Goal: Information Seeking & Learning: Learn about a topic

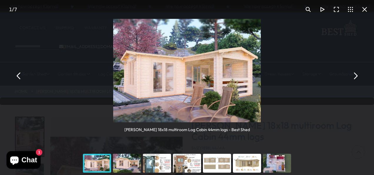
click at [360, 173] on div "You can close this modal content with the ESC key" at bounding box center [268, 163] width 372 height 24
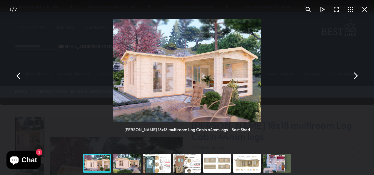
click at [131, 170] on div "You can close this modal content with the ESC key" at bounding box center [127, 163] width 30 height 24
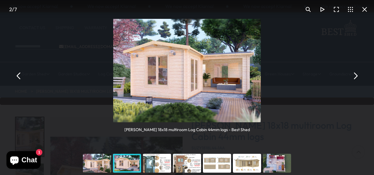
click at [152, 163] on div "You can close this modal content with the ESC key" at bounding box center [157, 163] width 30 height 24
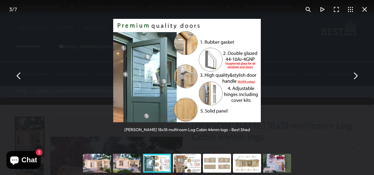
click at [152, 163] on div "You can close this modal content with the ESC key" at bounding box center [157, 163] width 30 height 24
click at [182, 161] on div "You can close this modal content with the ESC key" at bounding box center [187, 163] width 30 height 24
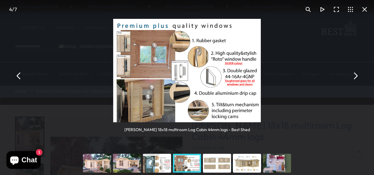
click at [218, 156] on div "You can close this modal content with the ESC key" at bounding box center [217, 163] width 30 height 24
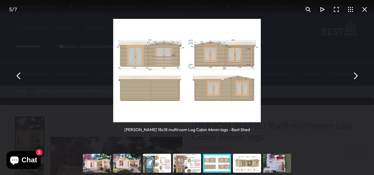
click at [218, 156] on div "You can close this modal content with the ESC key" at bounding box center [217, 163] width 30 height 24
click at [248, 157] on div "You can close this modal content with the ESC key" at bounding box center [247, 163] width 30 height 24
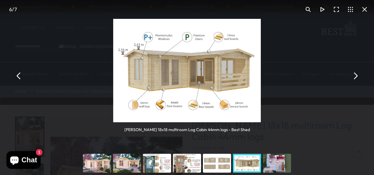
click at [274, 164] on div "You can close this modal content with the ESC key" at bounding box center [277, 163] width 30 height 24
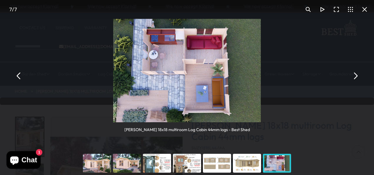
click at [357, 78] on button "You can close this modal content with the ESC key" at bounding box center [355, 76] width 14 height 14
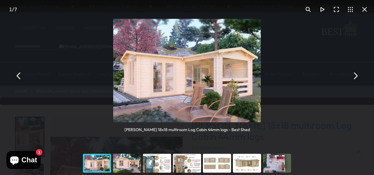
click at [357, 78] on button "You can close this modal content with the ESC key" at bounding box center [355, 76] width 14 height 14
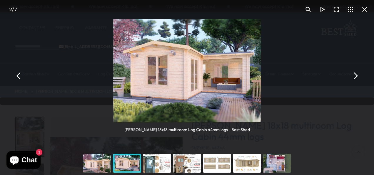
click at [357, 78] on button "You can close this modal content with the ESC key" at bounding box center [355, 76] width 14 height 14
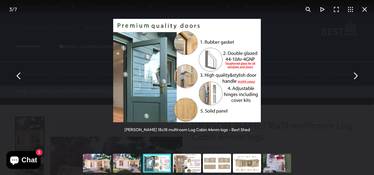
click at [357, 78] on button "You can close this modal content with the ESC key" at bounding box center [355, 76] width 14 height 14
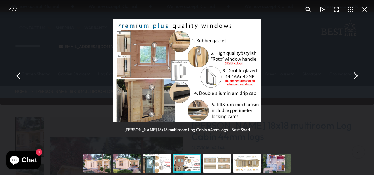
click at [357, 74] on button "You can close this modal content with the ESC key" at bounding box center [355, 76] width 14 height 14
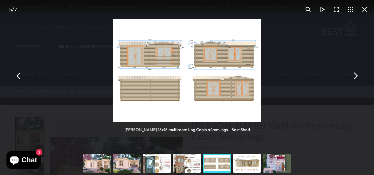
click at [357, 74] on button "You can close this modal content with the ESC key" at bounding box center [355, 76] width 14 height 14
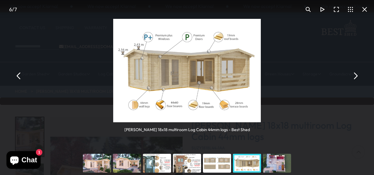
click at [357, 74] on button "You can close this modal content with the ESC key" at bounding box center [355, 76] width 14 height 14
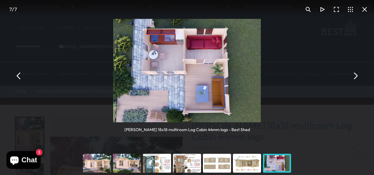
click at [357, 74] on button "You can close this modal content with the ESC key" at bounding box center [355, 76] width 14 height 14
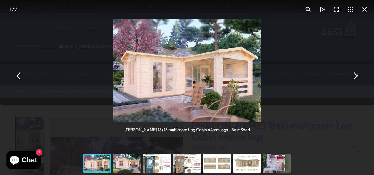
click at [364, 11] on button "You can close this modal content with the ESC key" at bounding box center [365, 9] width 14 height 14
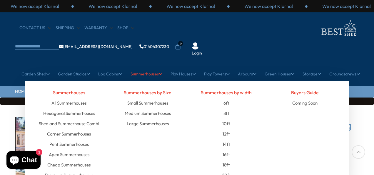
click at [145, 66] on link "Summerhouses" at bounding box center [147, 73] width 32 height 15
click at [145, 118] on link "Large Summerhouses" at bounding box center [148, 123] width 42 height 10
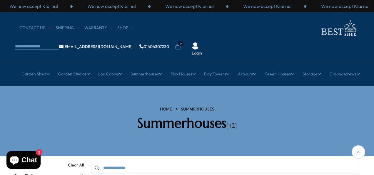
click at [263, 115] on h2 "Summerhouses [112]" at bounding box center [187, 123] width 168 height 16
click at [357, 149] on icon at bounding box center [359, 152] width 14 height 14
click at [359, 150] on div at bounding box center [359, 152] width 14 height 14
click at [360, 156] on icon at bounding box center [359, 152] width 14 height 14
